Goal: Download file/media

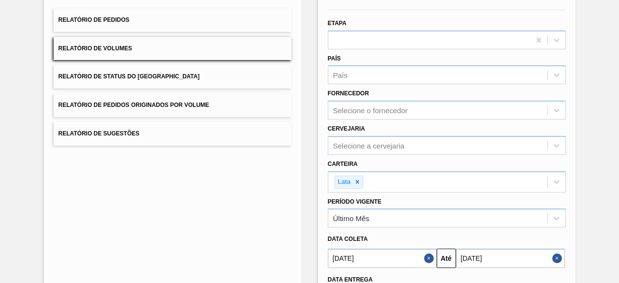
scroll to position [166, 0]
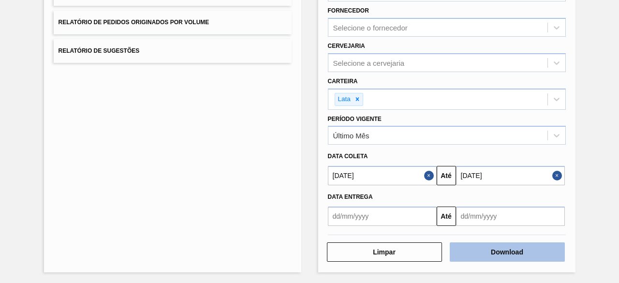
click at [529, 255] on button "Download" at bounding box center [507, 251] width 115 height 19
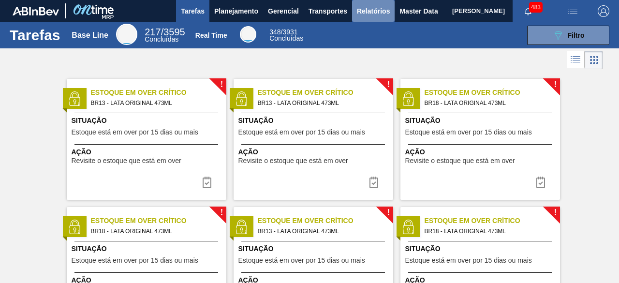
click at [367, 14] on span "Relatórios" at bounding box center [373, 11] width 33 height 12
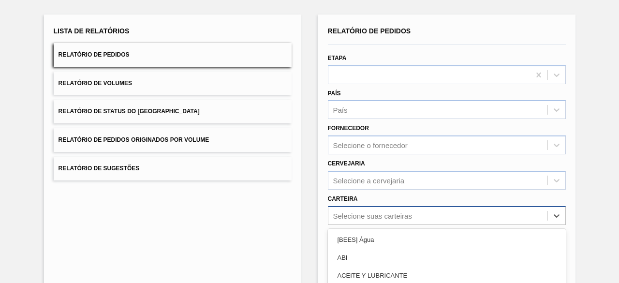
scroll to position [142, 0]
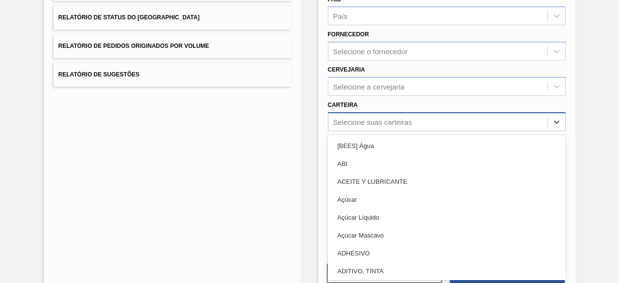
click at [387, 131] on div "option Açúcar Líquido focused, 5 of 101. 101 results available. Use Up and Down…" at bounding box center [447, 121] width 238 height 19
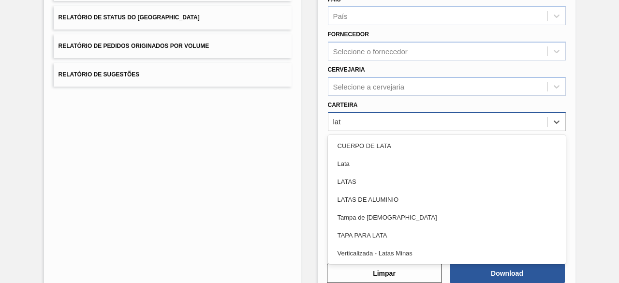
type input "lata"
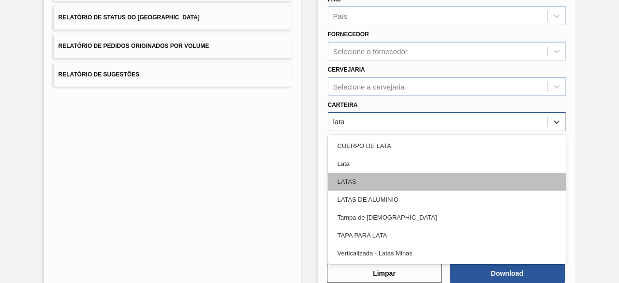
click at [386, 187] on div "LATAS" at bounding box center [447, 182] width 238 height 18
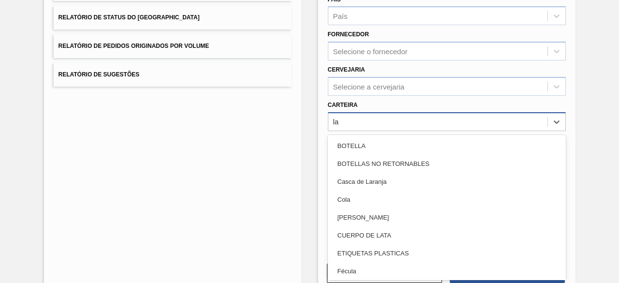
type input "lat"
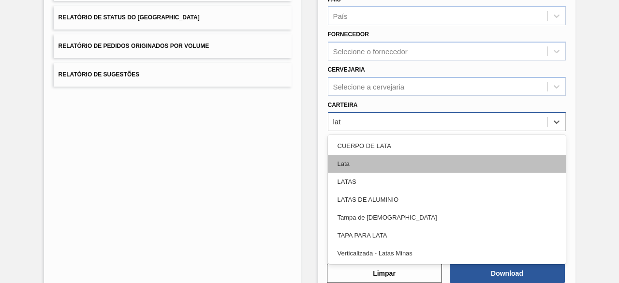
click at [367, 166] on div "Lata" at bounding box center [447, 164] width 238 height 18
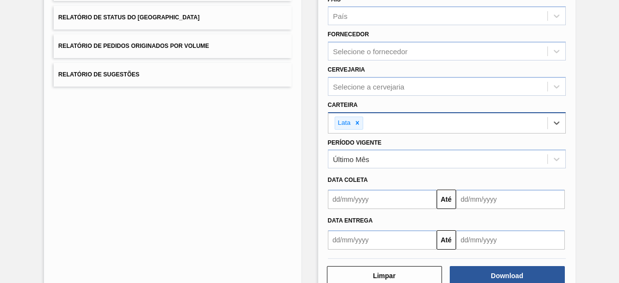
click at [390, 203] on input "text" at bounding box center [382, 199] width 109 height 19
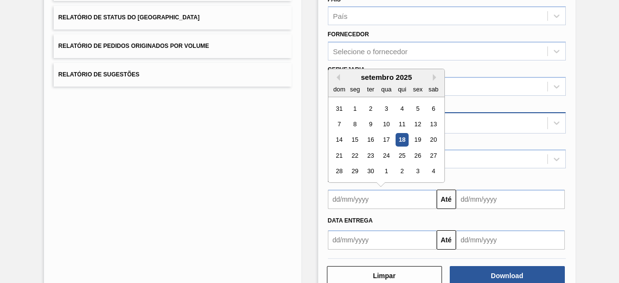
click at [585, 91] on div "Lista de Relatórios Relatório de Pedidos Relatório de Volumes Relatório de Stat…" at bounding box center [309, 107] width 619 height 402
click at [373, 204] on input "text" at bounding box center [382, 199] width 109 height 19
click at [400, 136] on div "18" at bounding box center [401, 139] width 13 height 13
type input "[DATE]"
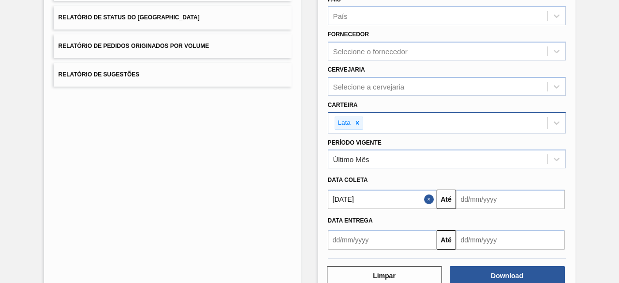
click at [516, 201] on input "text" at bounding box center [510, 199] width 109 height 19
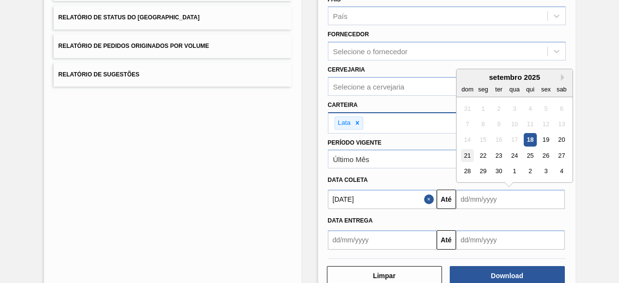
click at [466, 155] on div "21" at bounding box center [467, 155] width 13 height 13
type input "[DATE]"
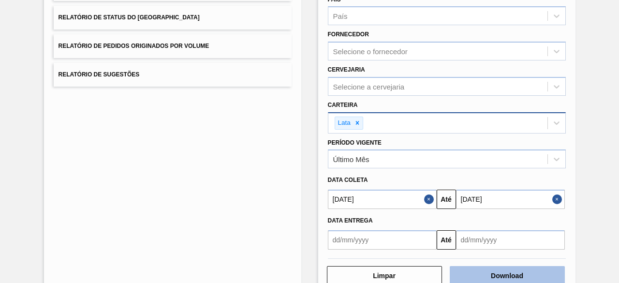
click at [515, 271] on button "Download" at bounding box center [507, 275] width 115 height 19
